Goal: Navigation & Orientation: Find specific page/section

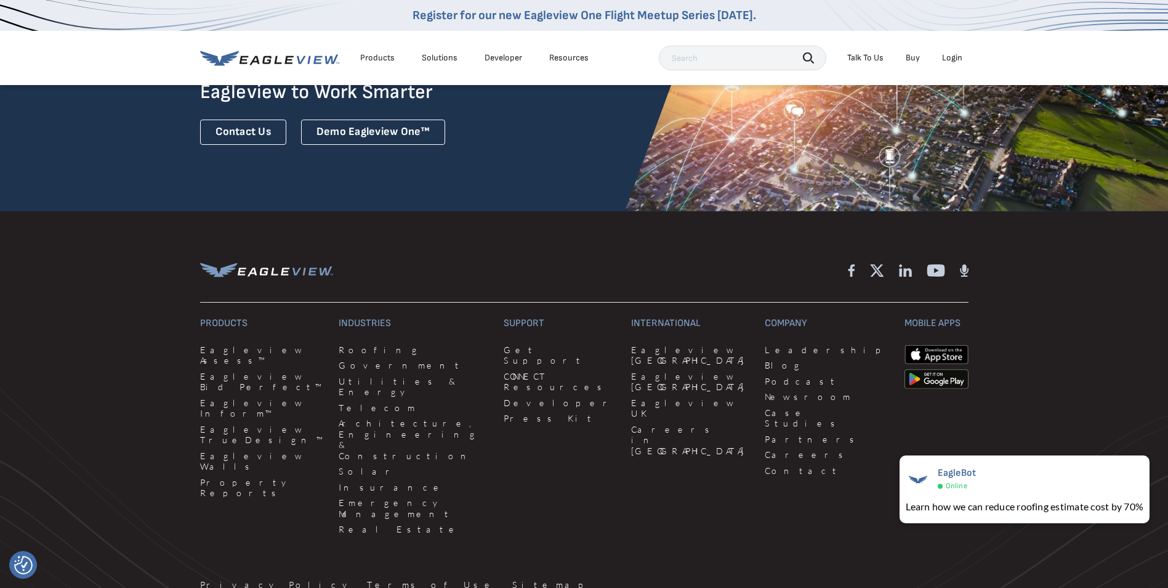
scroll to position [3265, 0]
click at [765, 343] on link "Leadership" at bounding box center [827, 348] width 124 height 11
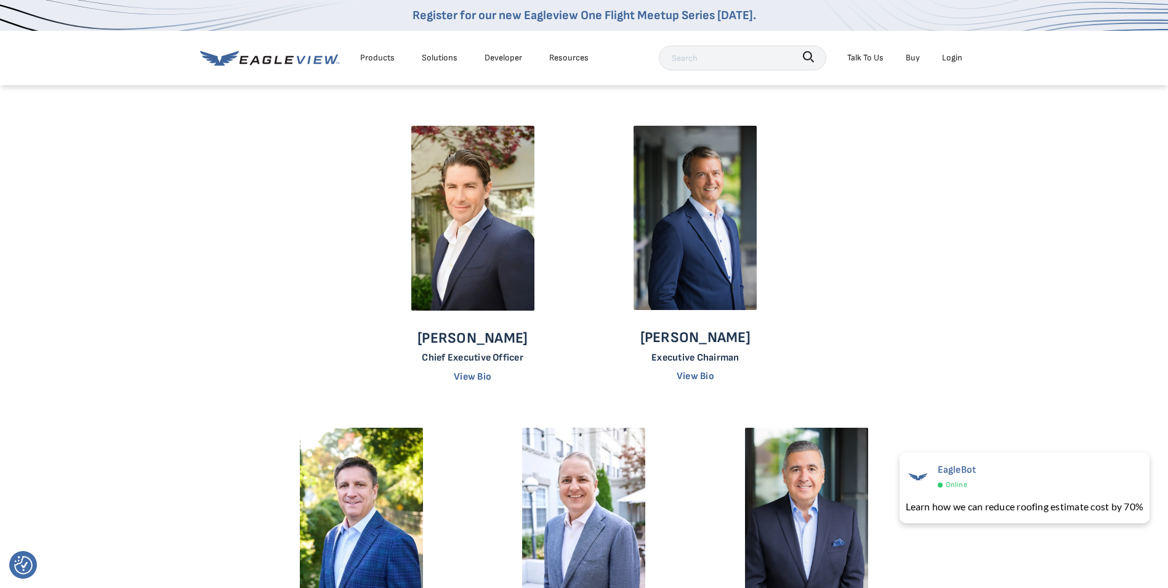
click at [570, 60] on div "Resources" at bounding box center [568, 57] width 39 height 15
click at [286, 61] on icon at bounding box center [289, 59] width 9 height 8
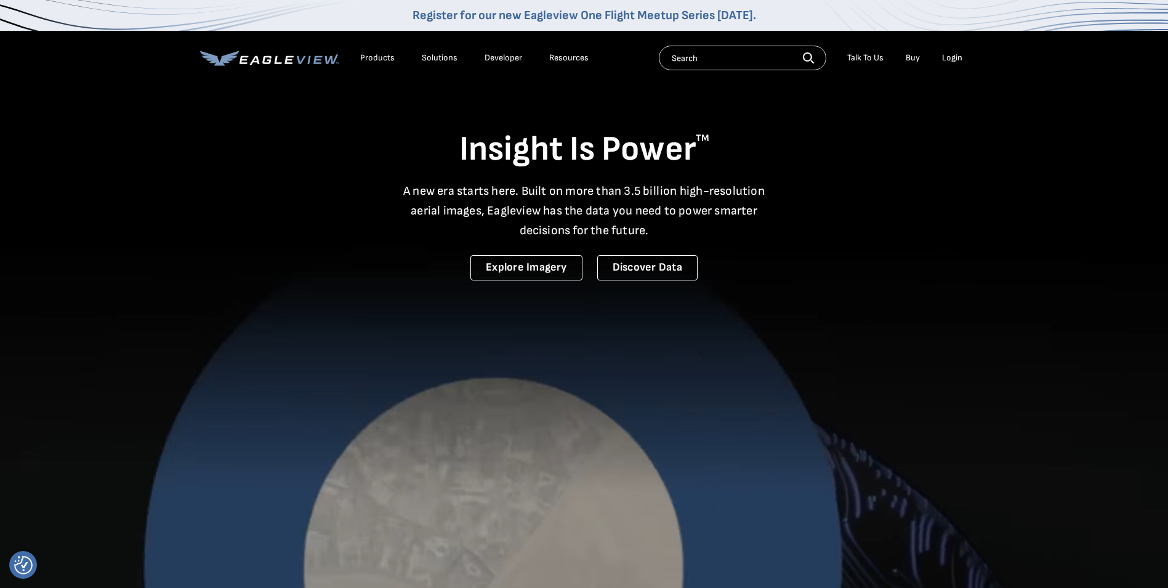
click at [366, 59] on div "Products" at bounding box center [377, 57] width 34 height 11
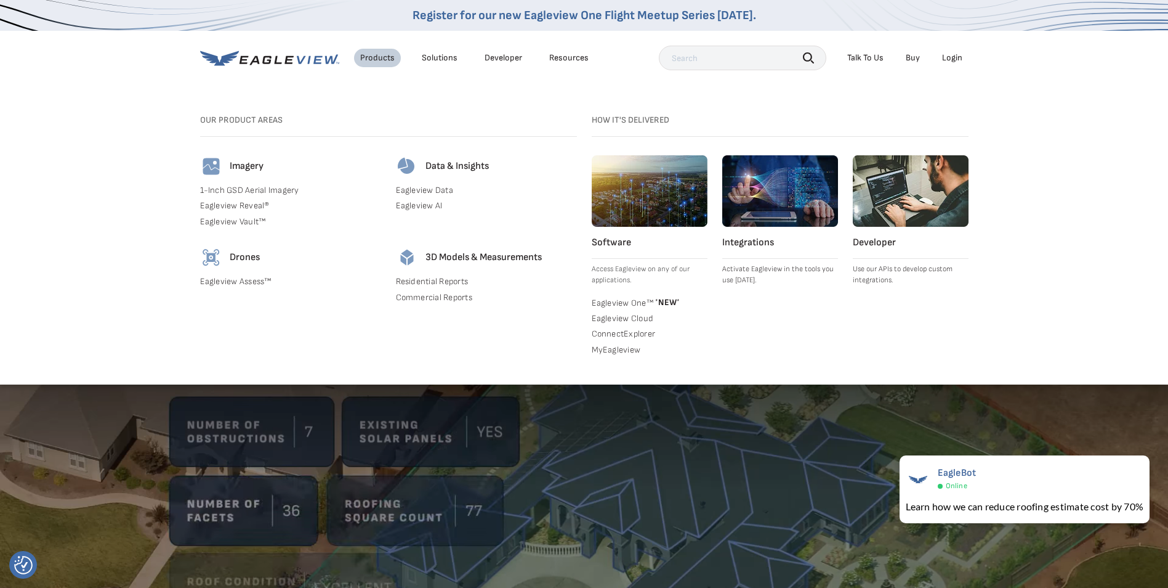
click at [439, 58] on div "Solutions" at bounding box center [440, 57] width 36 height 11
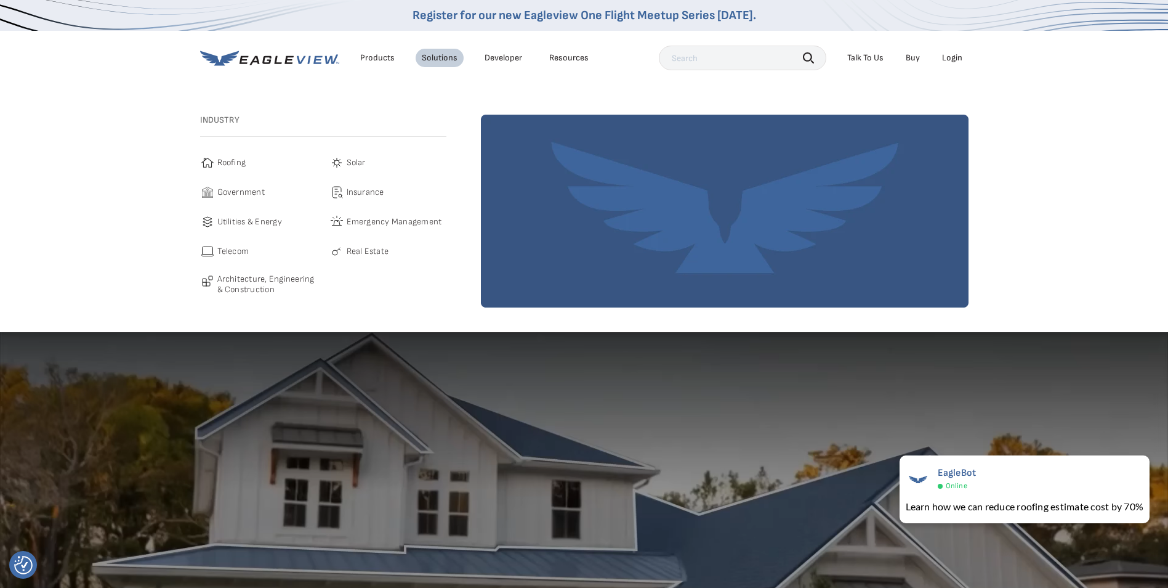
click at [500, 62] on link "Developer" at bounding box center [504, 57] width 38 height 11
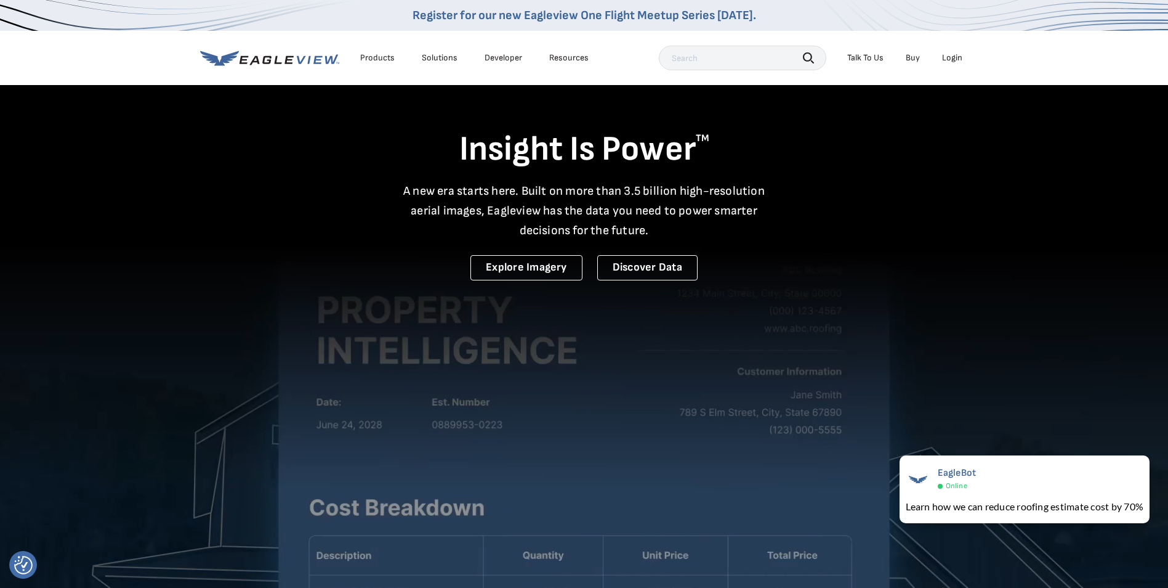
click at [578, 56] on div "Resources" at bounding box center [568, 57] width 39 height 11
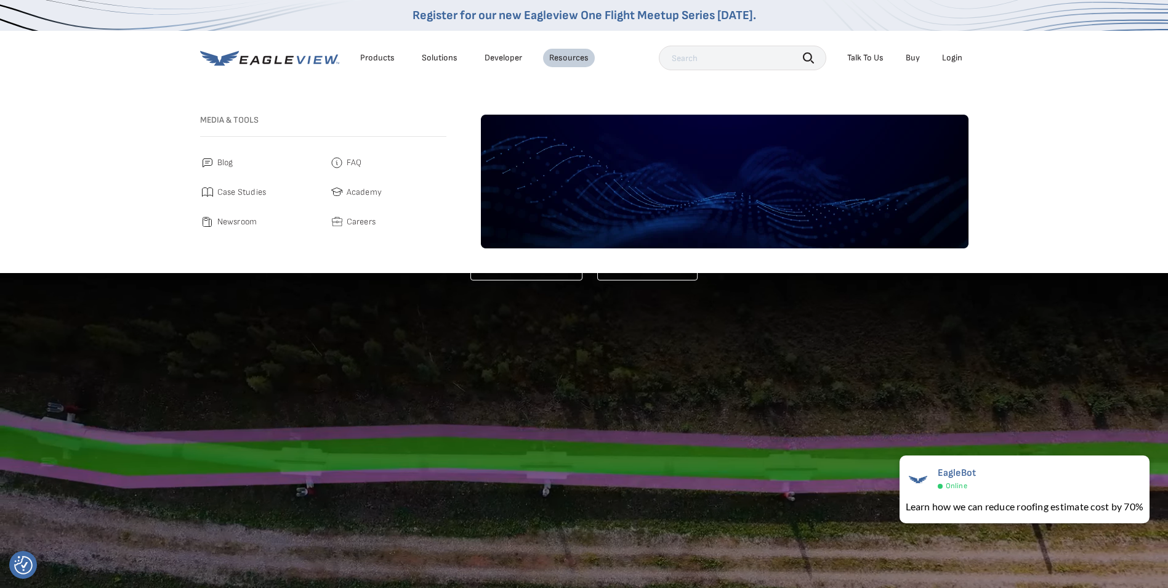
click at [359, 223] on span "Careers" at bounding box center [362, 221] width 30 height 15
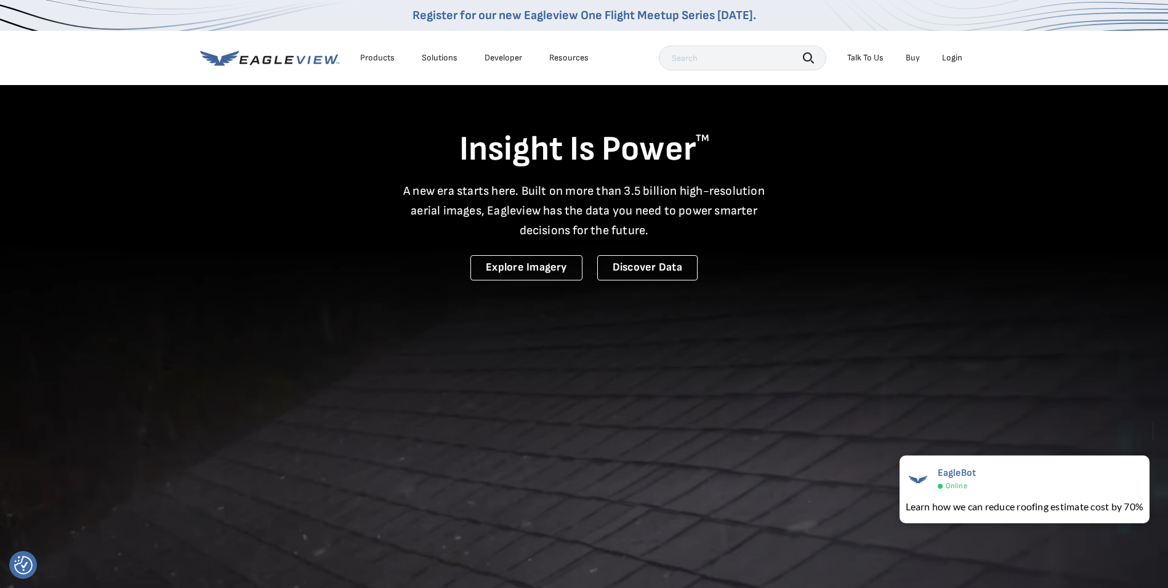
click at [558, 58] on div "Resources" at bounding box center [568, 57] width 39 height 11
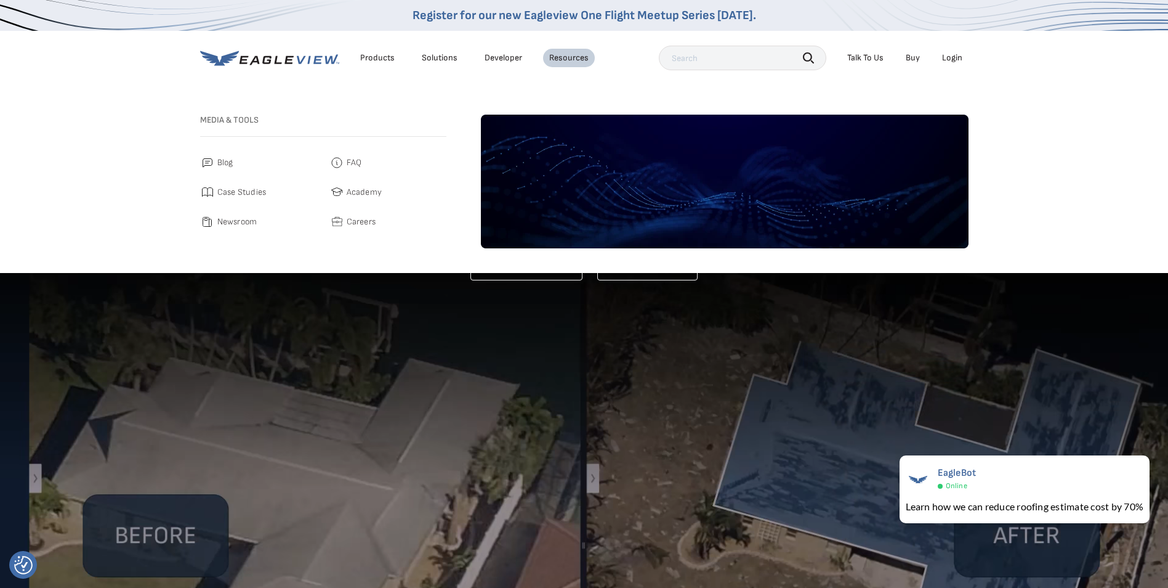
click at [359, 219] on span "Careers" at bounding box center [362, 221] width 30 height 15
